Goal: Check status: Check status

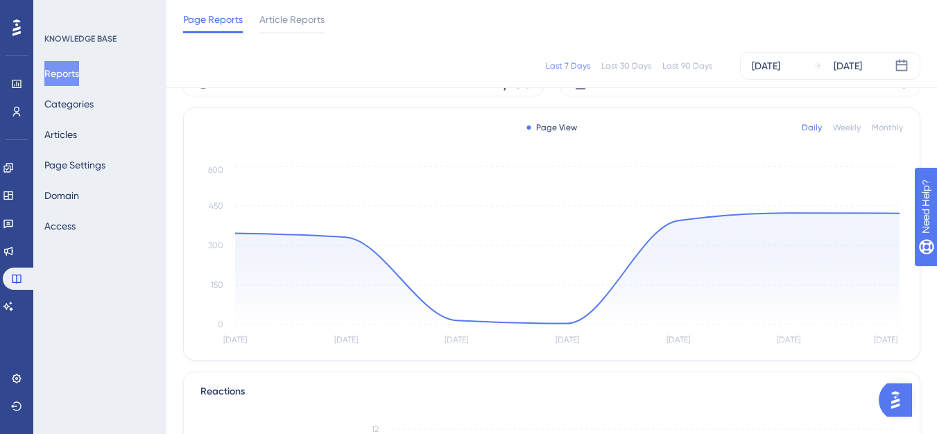
scroll to position [277, 0]
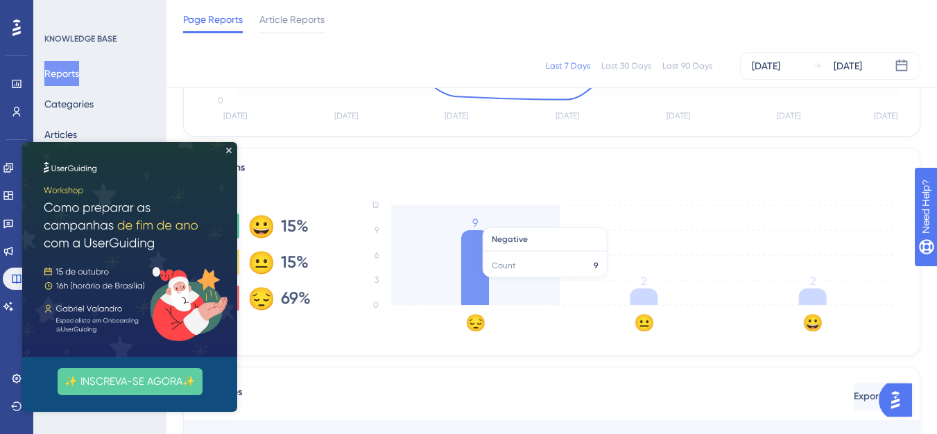
click at [479, 284] on icon at bounding box center [475, 267] width 28 height 75
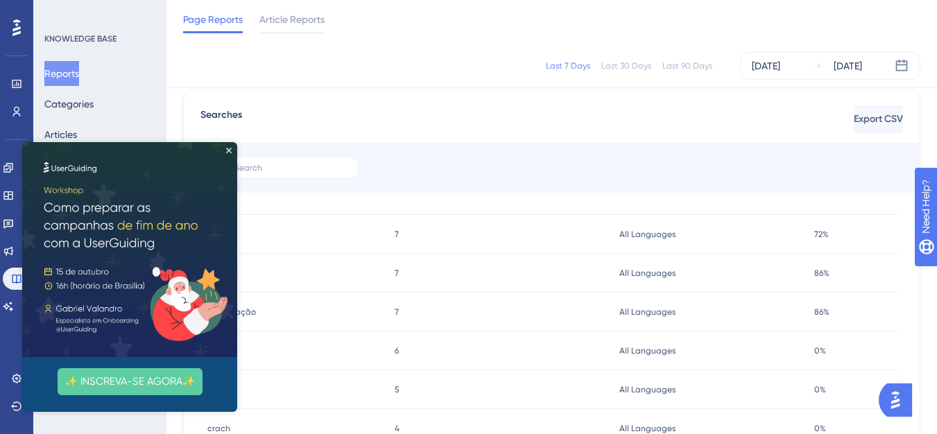
scroll to position [139, 0]
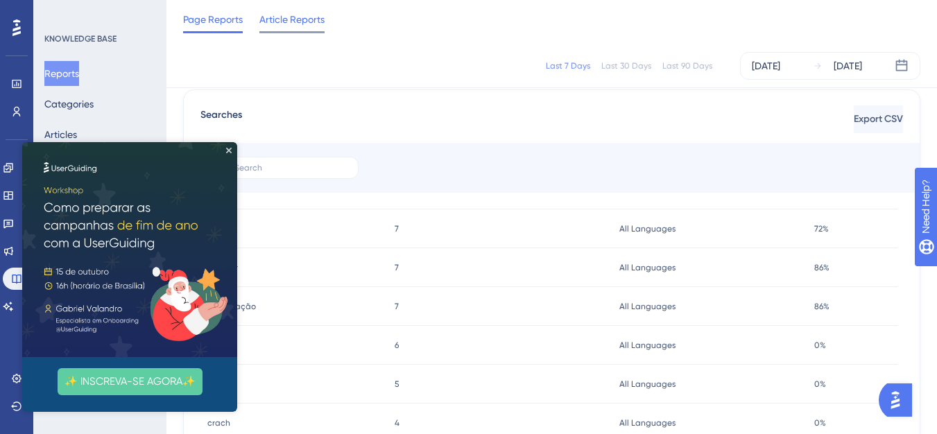
click at [299, 25] on span "Article Reports" at bounding box center [291, 19] width 65 height 17
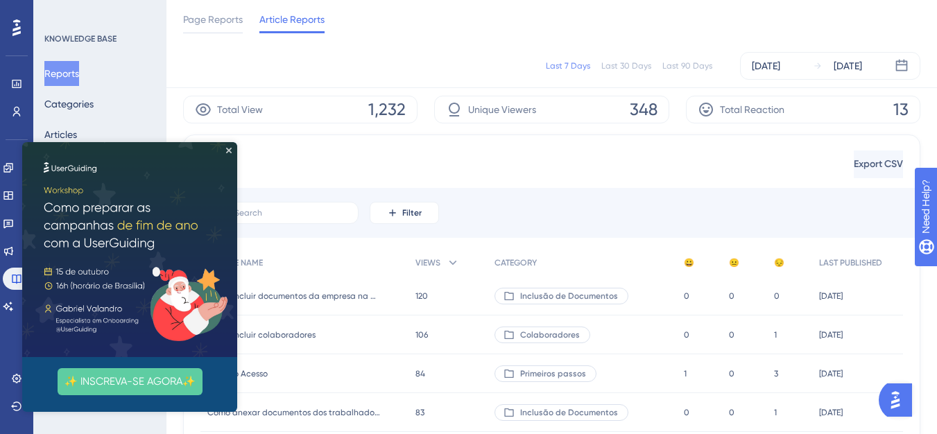
scroll to position [139, 0]
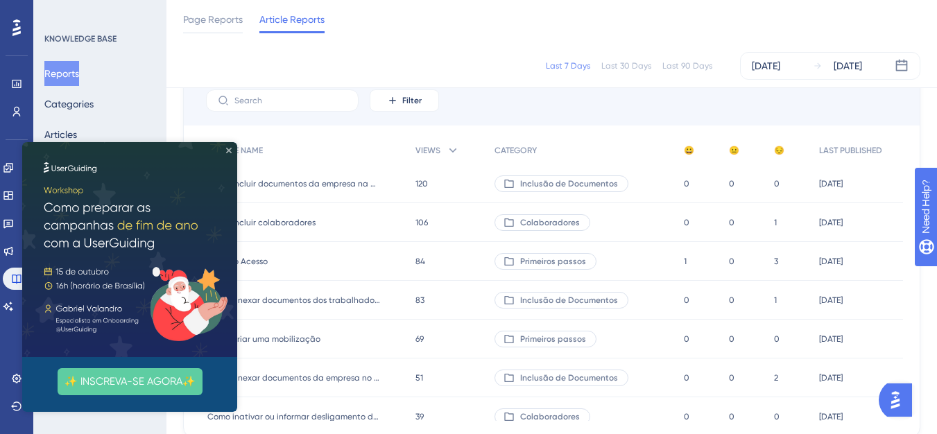
click at [229, 150] on icon "Close Preview" at bounding box center [229, 151] width 6 height 6
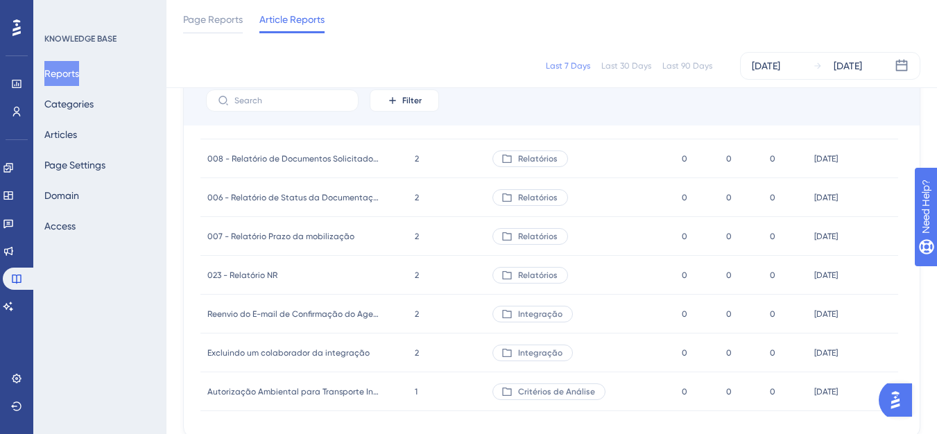
scroll to position [2219, 0]
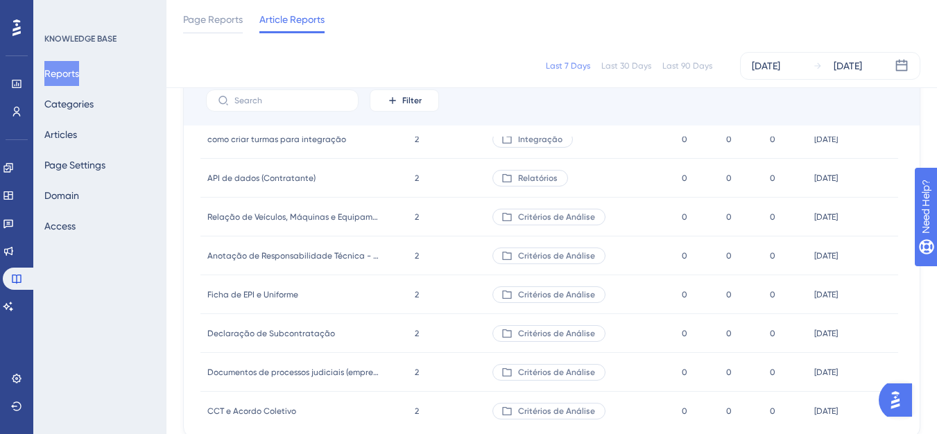
click at [629, 64] on div "Last 30 Days" at bounding box center [626, 65] width 50 height 11
click at [225, 12] on span "Page Reports" at bounding box center [213, 19] width 60 height 17
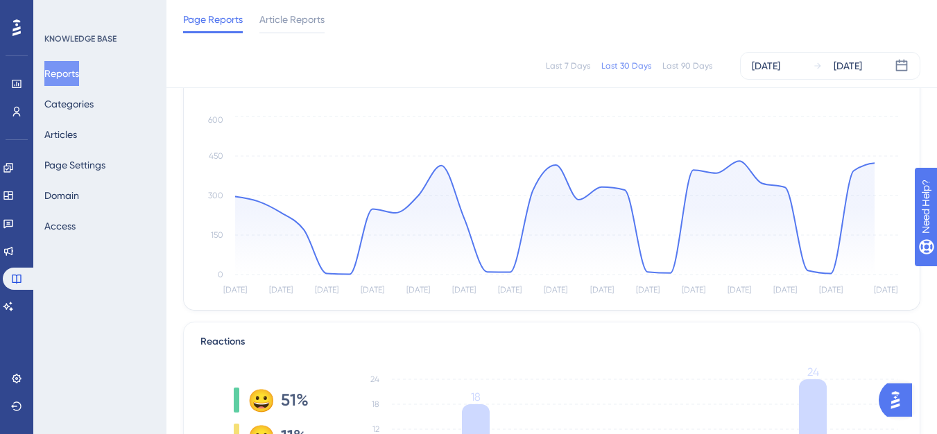
scroll to position [277, 0]
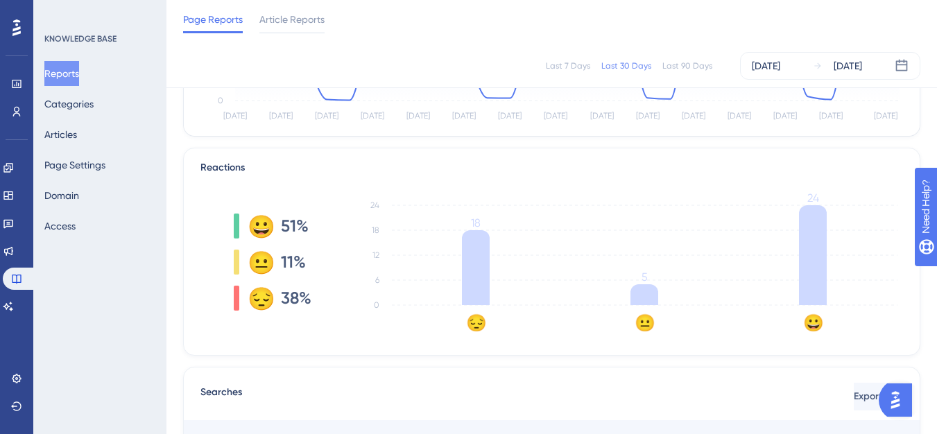
click at [706, 67] on div "Last 90 Days" at bounding box center [687, 65] width 50 height 11
